Goal: Task Accomplishment & Management: Use online tool/utility

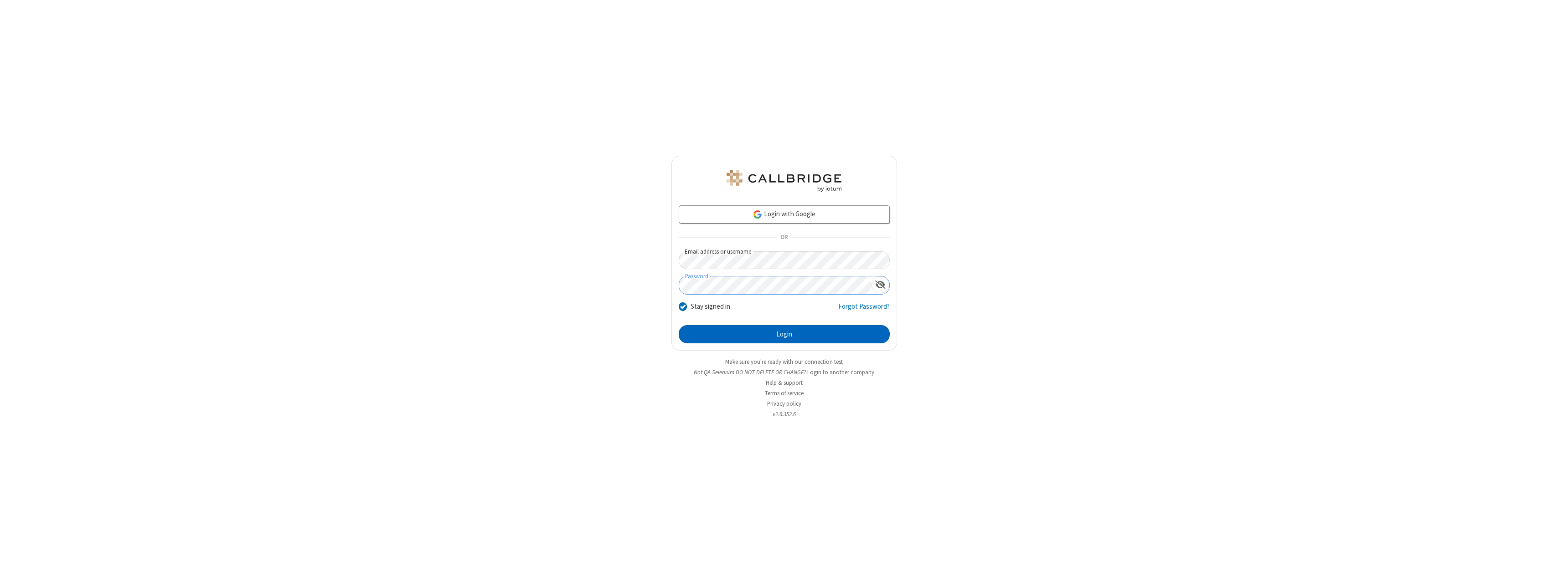
click at [784, 335] on button "Login" at bounding box center [784, 334] width 211 height 18
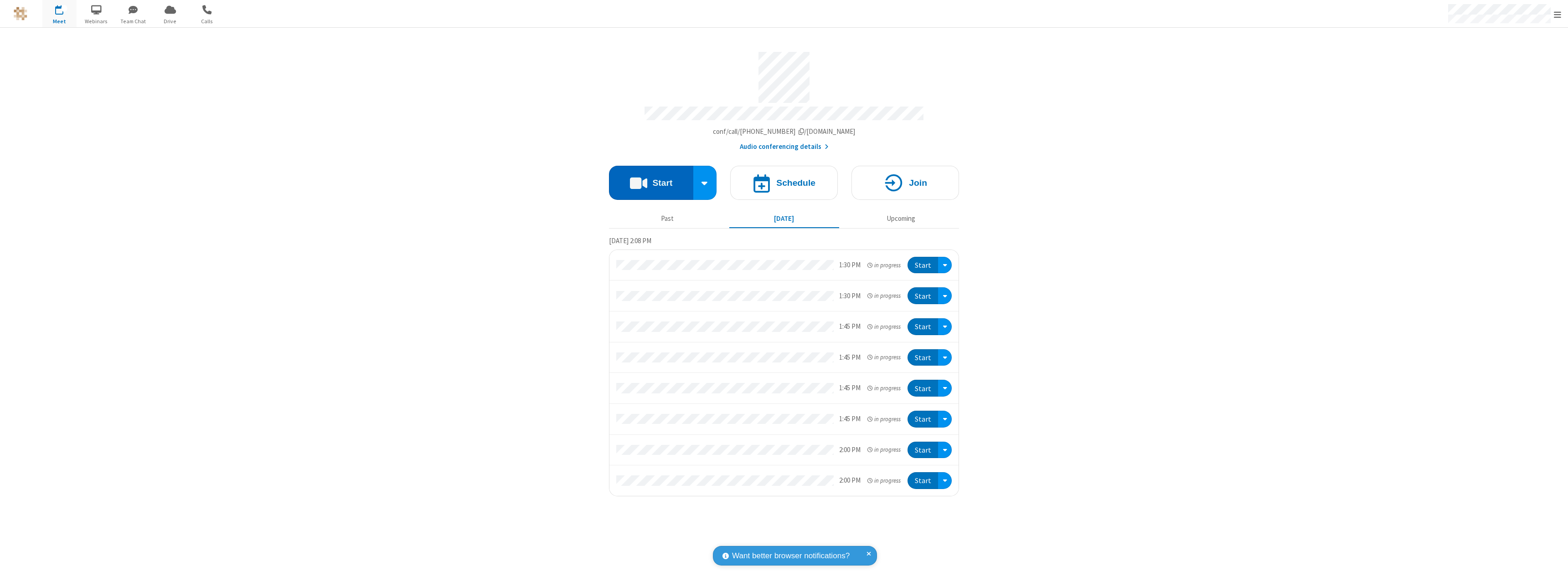
click at [651, 179] on button "Start" at bounding box center [651, 182] width 85 height 34
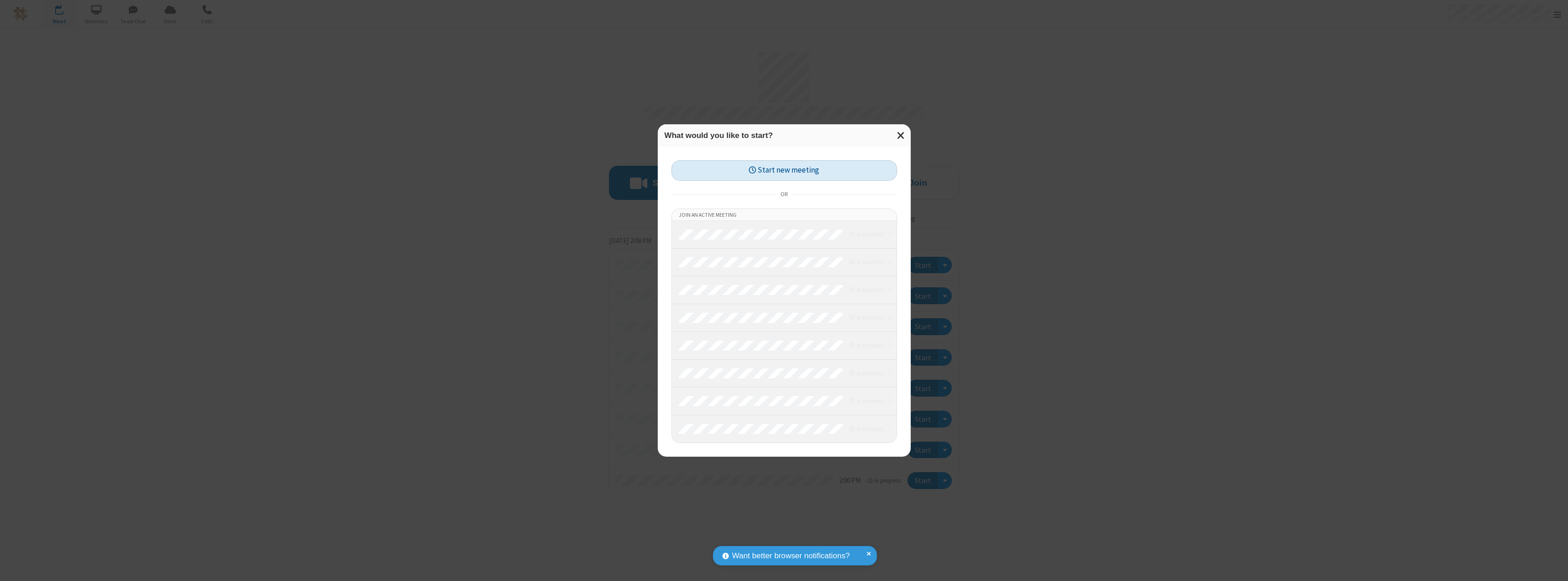
click at [784, 171] on button "Start new meeting" at bounding box center [784, 171] width 225 height 20
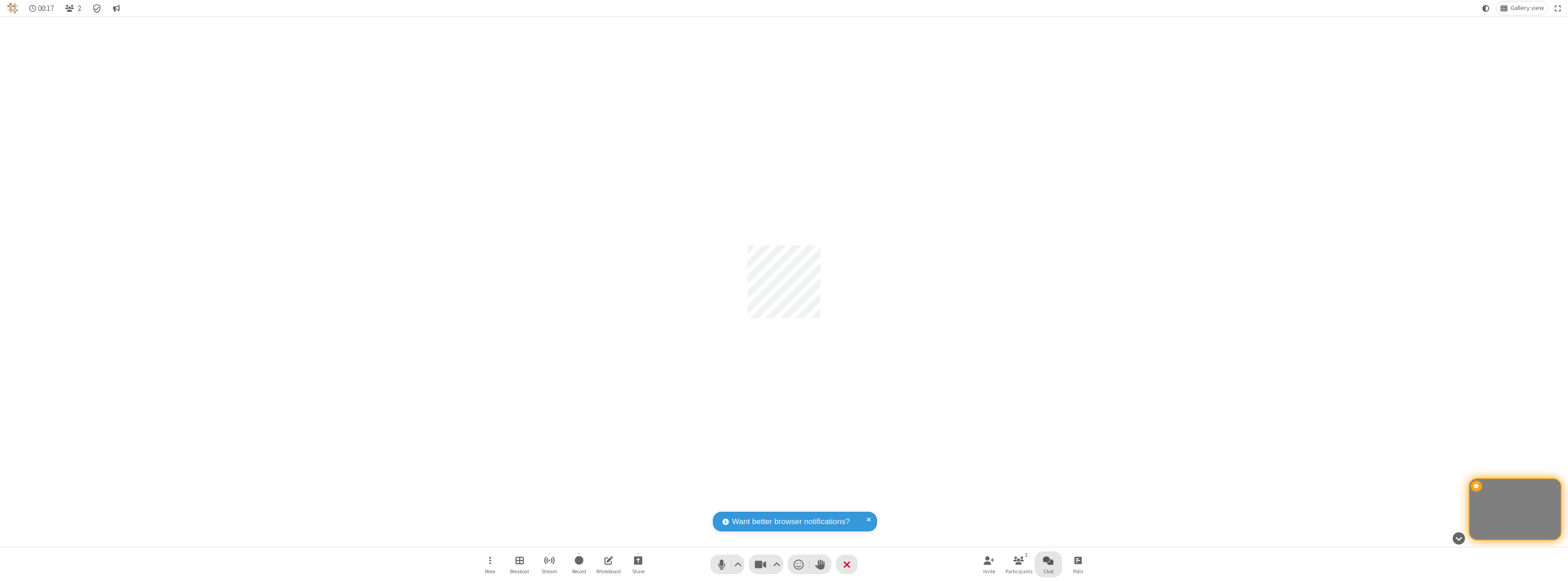
click at [1048, 561] on span "Open chat" at bounding box center [1048, 561] width 11 height 12
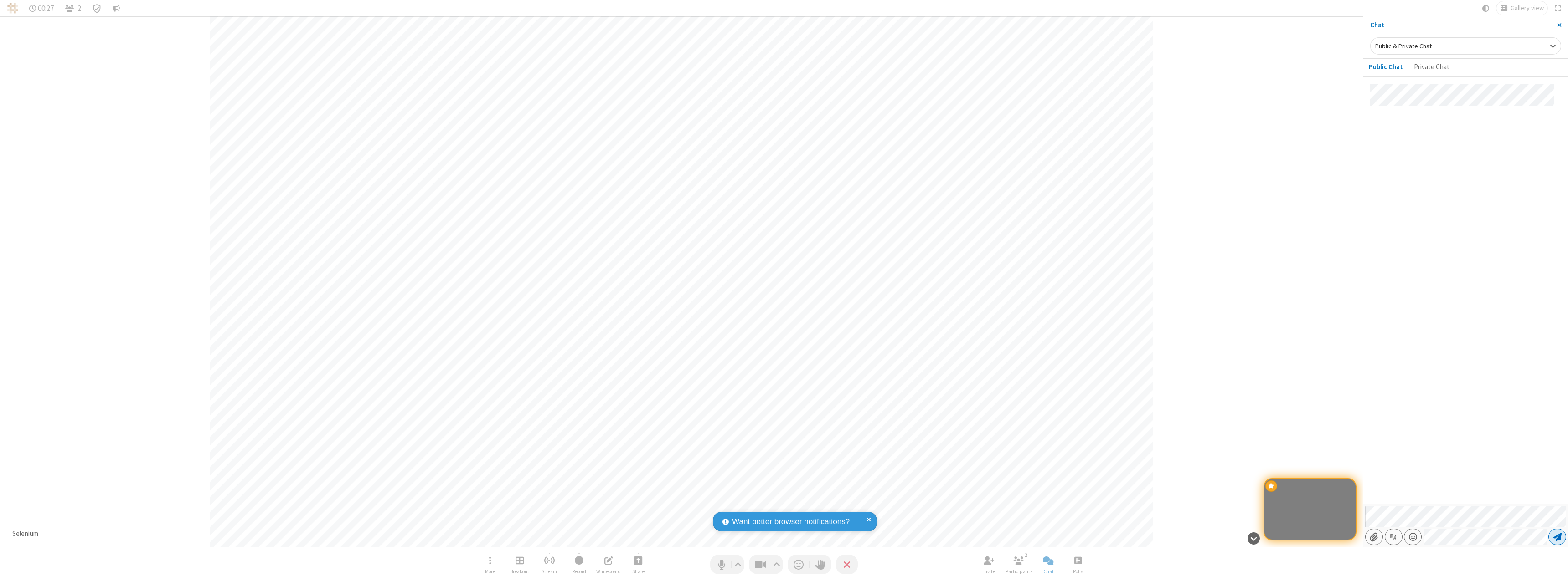
click at [1557, 537] on span "Send message" at bounding box center [1557, 537] width 8 height 9
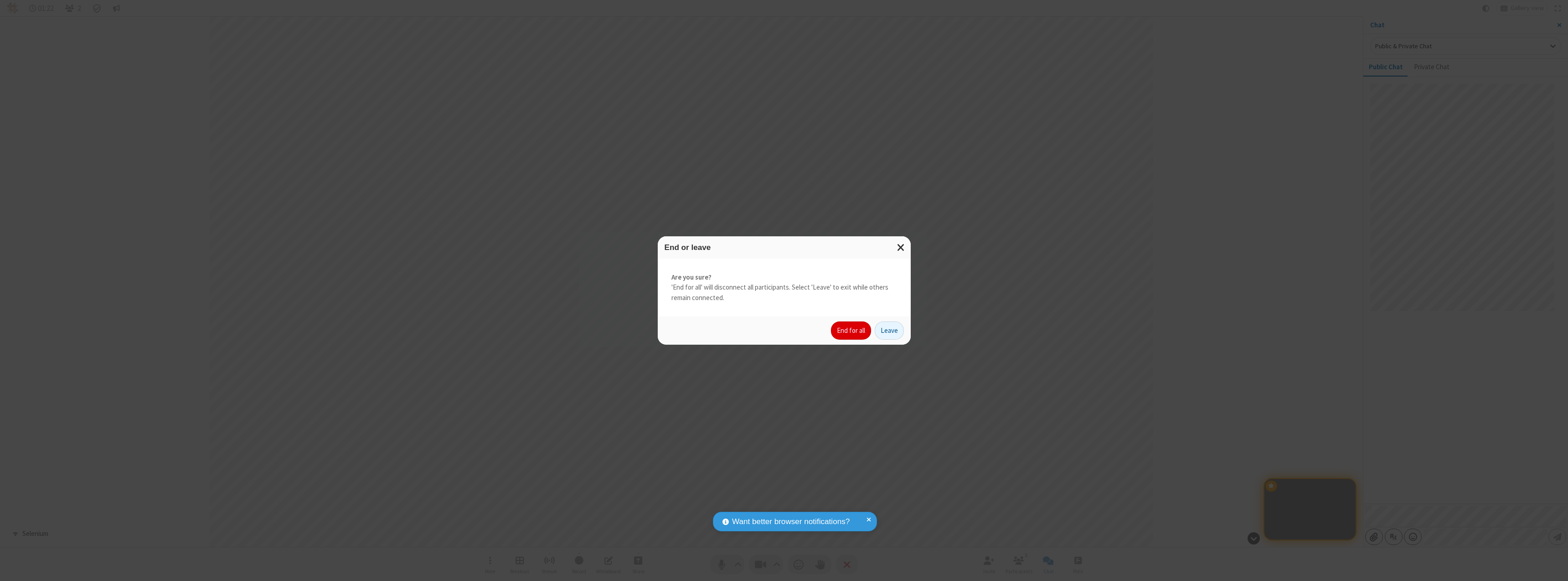
click at [851, 331] on button "End for all" at bounding box center [850, 330] width 40 height 18
